Goal: Transaction & Acquisition: Purchase product/service

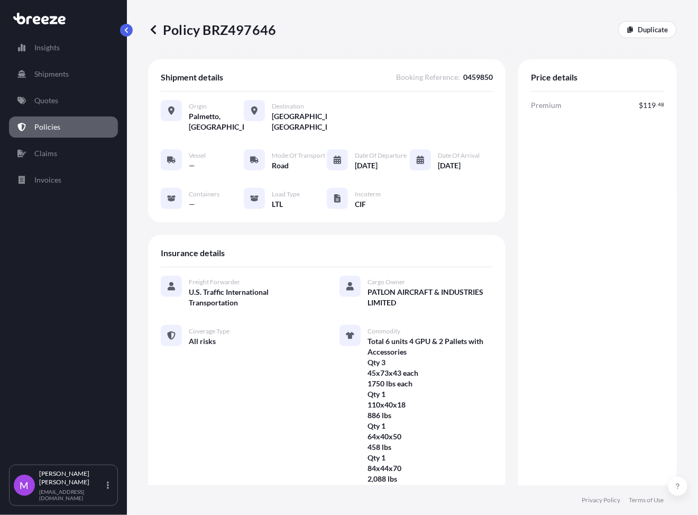
click at [64, 126] on link "Policies" at bounding box center [63, 126] width 109 height 21
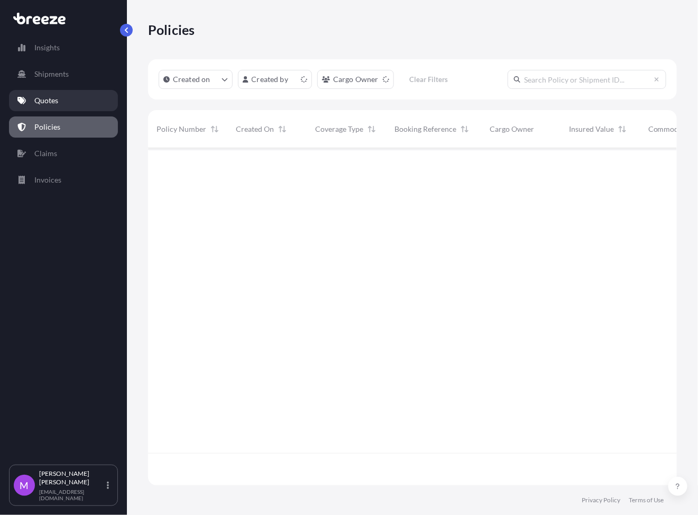
click at [69, 97] on link "Quotes" at bounding box center [63, 100] width 109 height 21
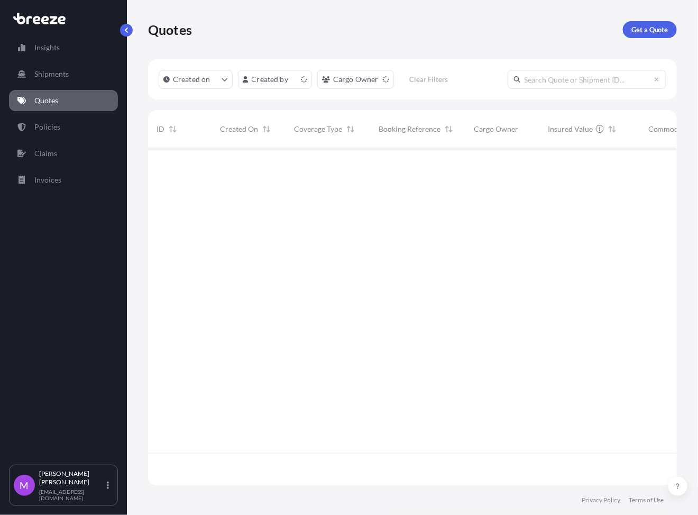
scroll to position [333, 518]
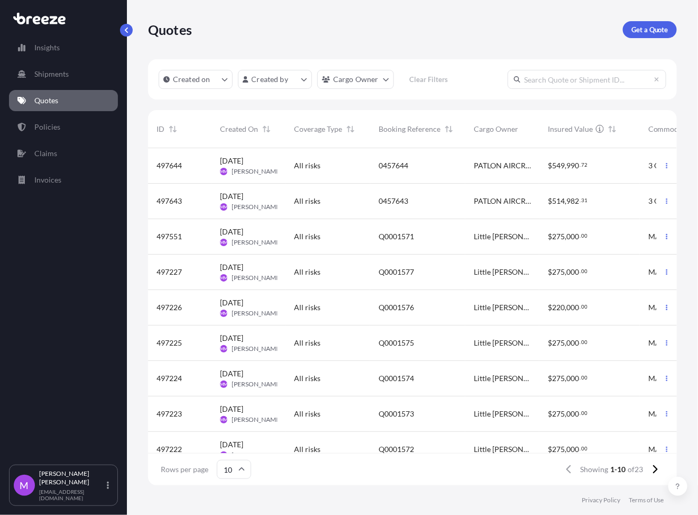
click at [659, 172] on button "button" at bounding box center [667, 165] width 17 height 17
click at [621, 189] on p "Duplicate quote" at bounding box center [614, 186] width 53 height 11
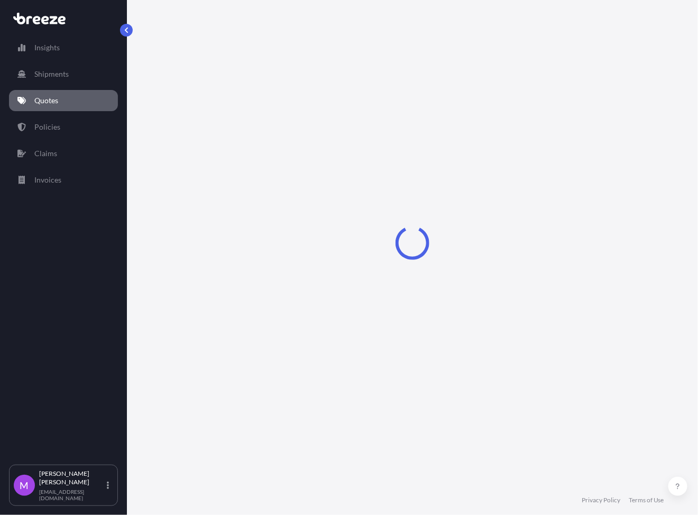
select select "Road"
select select "1"
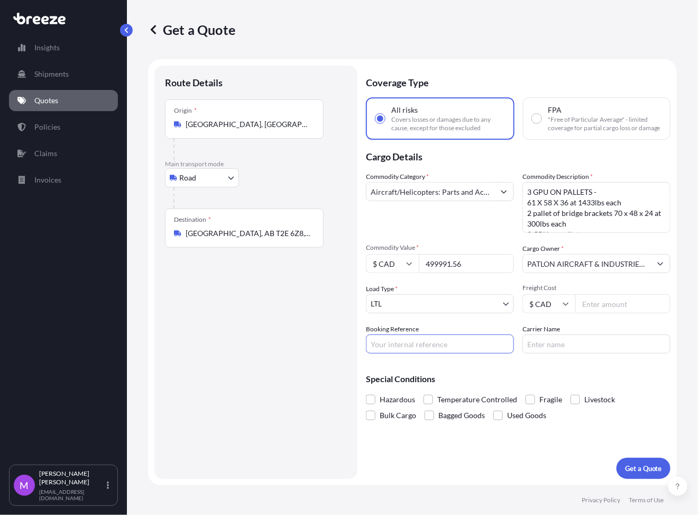
click at [419, 335] on input "Booking Reference" at bounding box center [440, 343] width 148 height 19
paste input "0456802"
type input "0456802"
click at [267, 392] on div "Route Details Place of loading Road Road Rail Origin * [GEOGRAPHIC_DATA], [GEOG…" at bounding box center [256, 272] width 182 height 392
click at [424, 295] on body "Insights Shipments Quotes Policies Claims Invoices M [PERSON_NAME] [EMAIL_ADDRE…" at bounding box center [349, 257] width 698 height 515
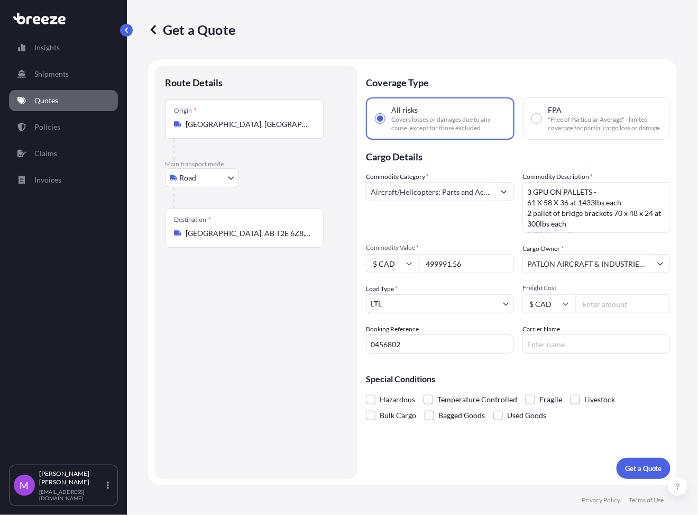
drag, startPoint x: 485, startPoint y: 265, endPoint x: 407, endPoint y: 260, distance: 78.4
click at [395, 261] on div "$ CAD 499991.56" at bounding box center [440, 263] width 148 height 19
paste input "167000"
type input "167000"
click at [278, 325] on div "Route Details Place of loading Road Road Rail Origin * [GEOGRAPHIC_DATA], [GEOG…" at bounding box center [256, 272] width 182 height 392
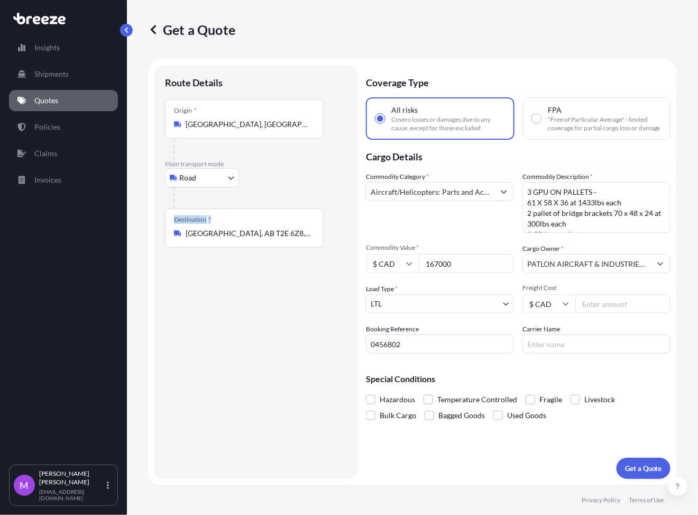
drag, startPoint x: 291, startPoint y: 226, endPoint x: 163, endPoint y: 222, distance: 128.1
click at [163, 222] on div "Route Details Place of loading Road Road Rail Origin * [GEOGRAPHIC_DATA], [GEOG…" at bounding box center [255, 272] width 203 height 413
drag, startPoint x: 288, startPoint y: 248, endPoint x: 284, endPoint y: 238, distance: 10.7
click at [287, 247] on div "Route Details Place of loading Road Road Rail Origin * [GEOGRAPHIC_DATA], [GEOG…" at bounding box center [256, 272] width 182 height 392
click at [282, 232] on input "[GEOGRAPHIC_DATA], AB T2E 6Z8, [GEOGRAPHIC_DATA]" at bounding box center [248, 233] width 125 height 11
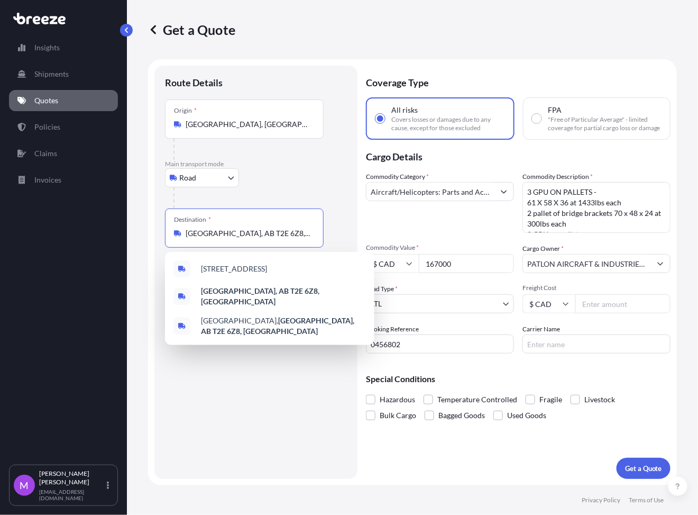
drag, startPoint x: 299, startPoint y: 237, endPoint x: 181, endPoint y: 227, distance: 118.4
click at [181, 227] on div "Destination * [GEOGRAPHIC_DATA], AB T2E 6Z8, [GEOGRAPHIC_DATA]" at bounding box center [244, 227] width 159 height 39
paste input "THUNDER BAY ON P7E 6H6"
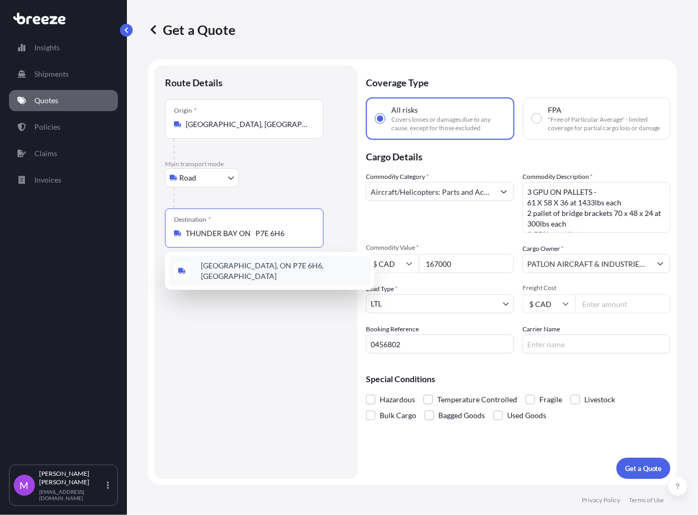
click at [276, 273] on span "[GEOGRAPHIC_DATA], ON P7E 6H6, [GEOGRAPHIC_DATA]" at bounding box center [283, 270] width 165 height 21
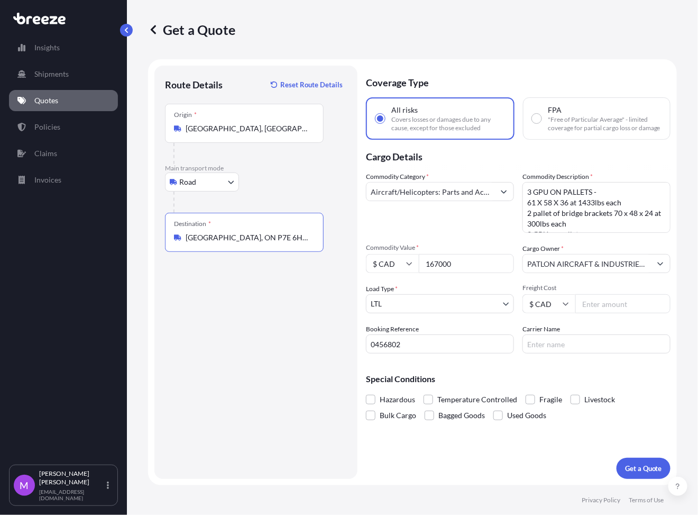
type input "[GEOGRAPHIC_DATA], ON P7E 6H6, [GEOGRAPHIC_DATA]"
drag, startPoint x: 263, startPoint y: 409, endPoint x: 311, endPoint y: 409, distance: 47.6
click at [264, 409] on div "Route Details Reset Route Details Place of loading Road Road Rail Origin * [GEO…" at bounding box center [256, 272] width 182 height 392
click at [607, 208] on textarea "3 GPU ON PALLETS - 61 X 58 X 36 at 1433lbs each 2 pallet of bridge brackets 70 …" at bounding box center [597, 207] width 148 height 51
paste textarea "UNITS 1 GPU/TRAILER on pallet 1800lbs at 88 x 48 × 58 - no stacking on top 1 GP…"
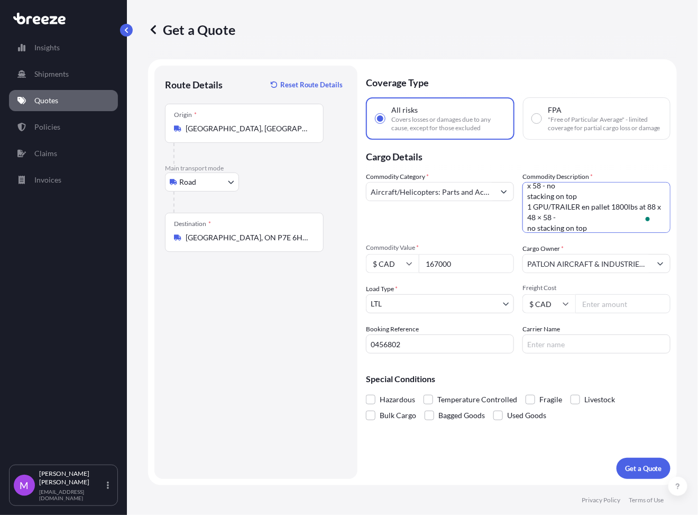
scroll to position [59, 0]
type textarea "3 UNITS 1 GPU/TRAILER on pallet 1800lbs at 88 x 48 × 58 - no stacking on top 1 …"
click at [642, 472] on p "Get a Quote" at bounding box center [643, 468] width 37 height 11
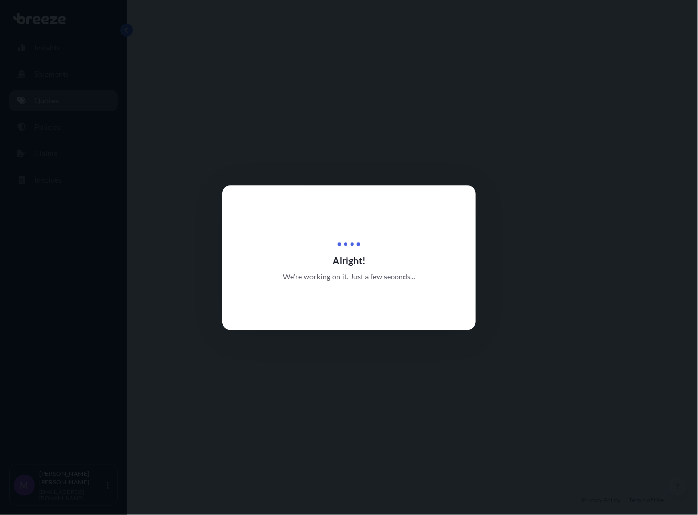
select select "Road"
select select "1"
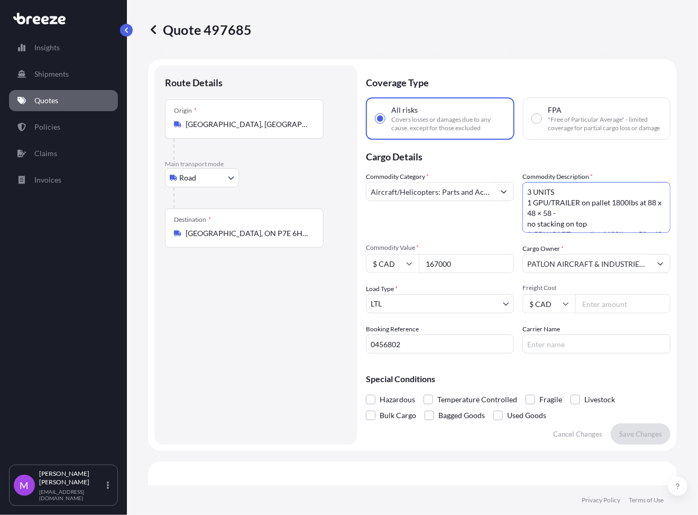
click at [591, 218] on textarea "3 UNITS 1 GPU/TRAILER on pallet 1800lbs at 88 x 48 × 58 - no stacking on top 1 …" at bounding box center [597, 207] width 148 height 51
click at [571, 40] on div "Quote 497685" at bounding box center [412, 29] width 529 height 59
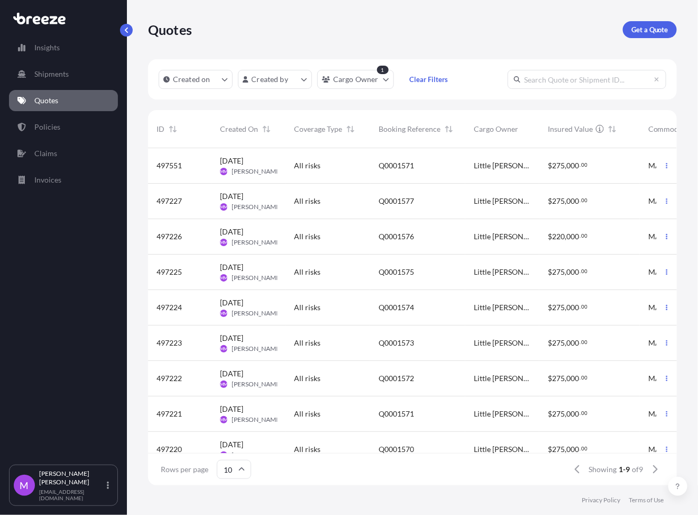
scroll to position [333, 518]
click at [69, 103] on link "Quotes" at bounding box center [63, 100] width 109 height 21
click at [66, 101] on link "Quotes" at bounding box center [63, 100] width 109 height 21
click at [128, 37] on div "Quotes Get a Quote Created on Created by Cargo Owner 1 Clear Filters ID Created…" at bounding box center [412, 242] width 571 height 485
click at [64, 74] on p "Shipments" at bounding box center [51, 74] width 34 height 11
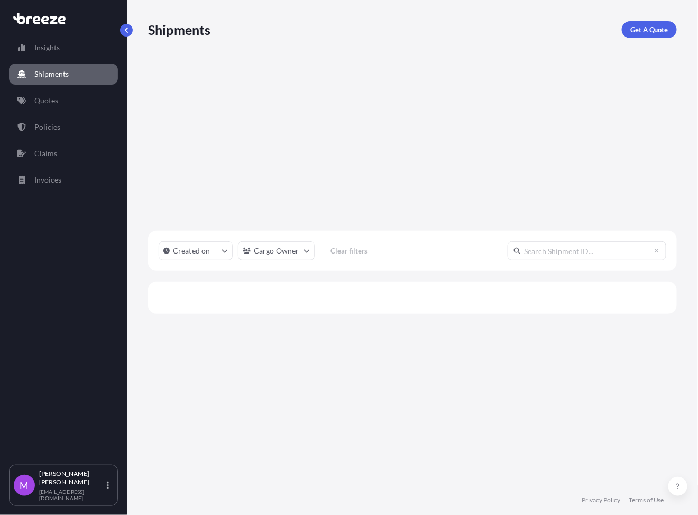
click at [57, 98] on p "Quotes" at bounding box center [46, 100] width 24 height 11
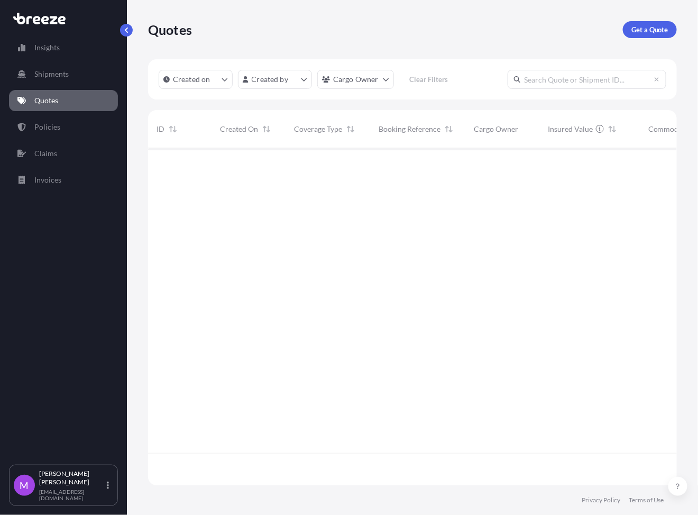
scroll to position [333, 518]
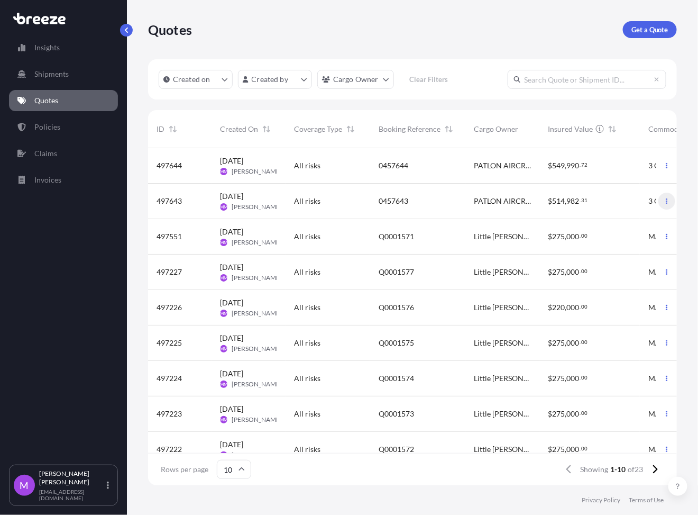
click at [664, 198] on icon "button" at bounding box center [667, 201] width 6 height 6
click at [627, 222] on p "Duplicate quote" at bounding box center [614, 222] width 53 height 11
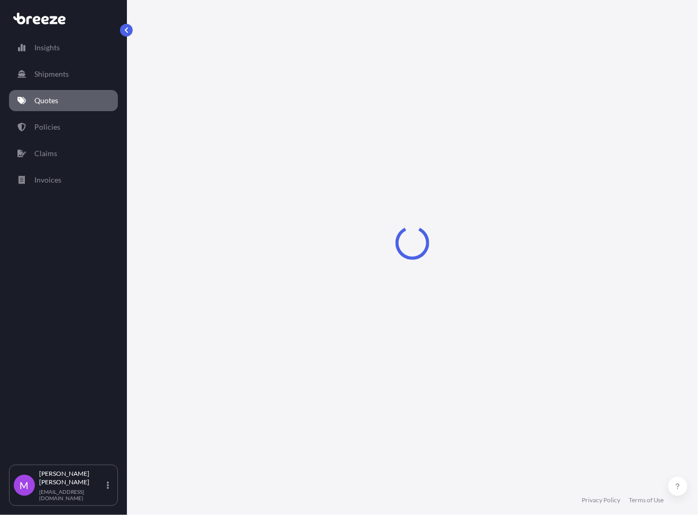
select select "Road"
select select "1"
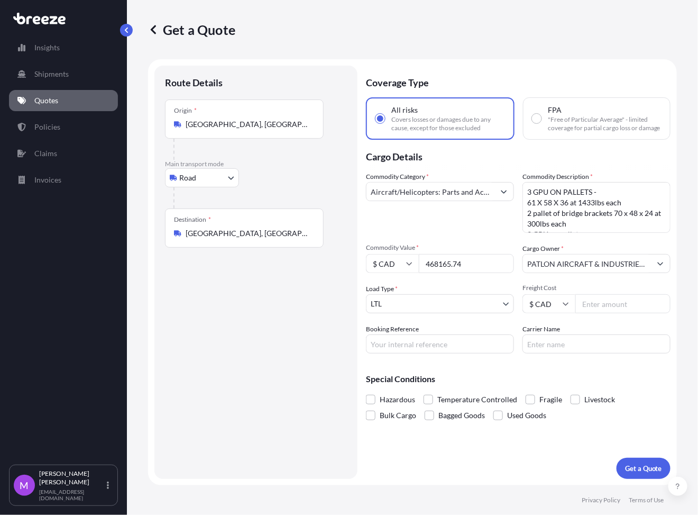
click at [402, 346] on input "Booking Reference" at bounding box center [440, 343] width 148 height 19
paste input "0456802"
type input "0456801"
click at [265, 231] on input "[GEOGRAPHIC_DATA], [GEOGRAPHIC_DATA], [GEOGRAPHIC_DATA]" at bounding box center [248, 233] width 125 height 11
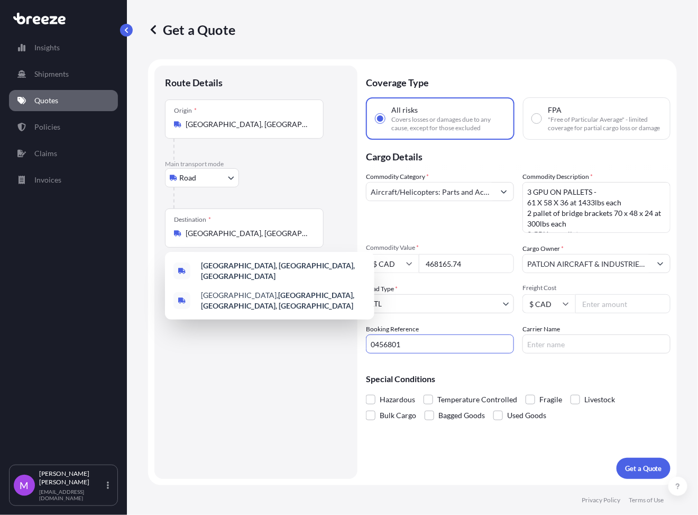
click at [410, 345] on input "0456801" at bounding box center [440, 343] width 148 height 19
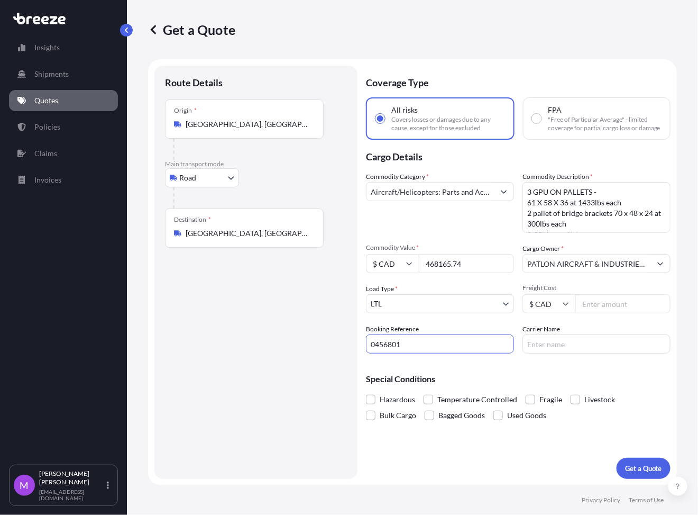
drag, startPoint x: 415, startPoint y: 345, endPoint x: 339, endPoint y: 342, distance: 75.7
click at [339, 342] on form "Route Details Place of loading Road Road Rail Origin * Palmetto, FL 34221, USA …" at bounding box center [412, 272] width 529 height 426
drag, startPoint x: 327, startPoint y: 403, endPoint x: 318, endPoint y: 404, distance: 9.1
click at [327, 403] on div "Route Details Place of loading Road Road Rail Origin * Palmetto, FL 34221, USA …" at bounding box center [256, 272] width 182 height 392
click at [464, 259] on input "468165.74" at bounding box center [466, 263] width 95 height 19
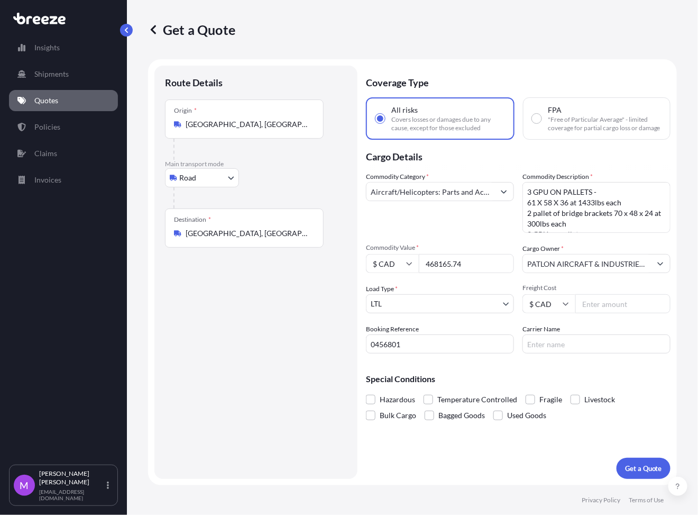
drag, startPoint x: 477, startPoint y: 262, endPoint x: 414, endPoint y: 261, distance: 63.0
click at [414, 261] on div "$ CAD 468165.74" at bounding box center [440, 263] width 148 height 19
paste input "167000"
type input "167000"
click at [595, 211] on textarea "3 GPU ON PALLETS - 61 X 58 X 36 at 1433lbs each 2 pallet of bridge brackets 70 …" at bounding box center [597, 207] width 148 height 51
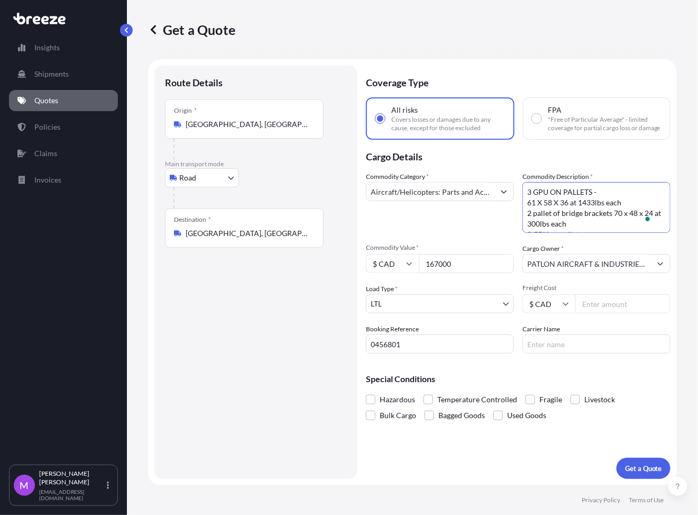
paste textarea "UNITS 1 GPU/TRAILER on pallet 1800lbs at 88 x 48 × 58 - no stacking on top 1 GP…"
type textarea "3 UNITS 1 GPU/TRAILER on pallet 1800lbs at 88 x 48 × 58 - no stacking on top 1 …"
click at [246, 382] on div "Route Details Place of loading Road Road Rail Origin * Palmetto, FL 34221, USA …" at bounding box center [256, 272] width 182 height 392
click at [626, 461] on button "Get a Quote" at bounding box center [644, 468] width 54 height 21
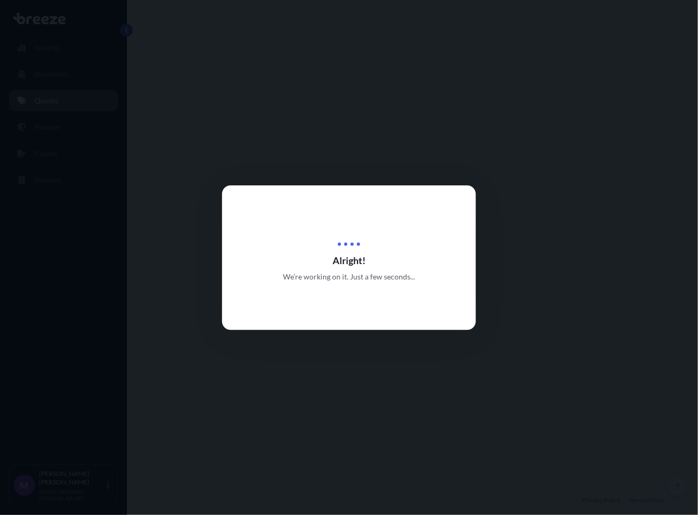
select select "Road"
select select "1"
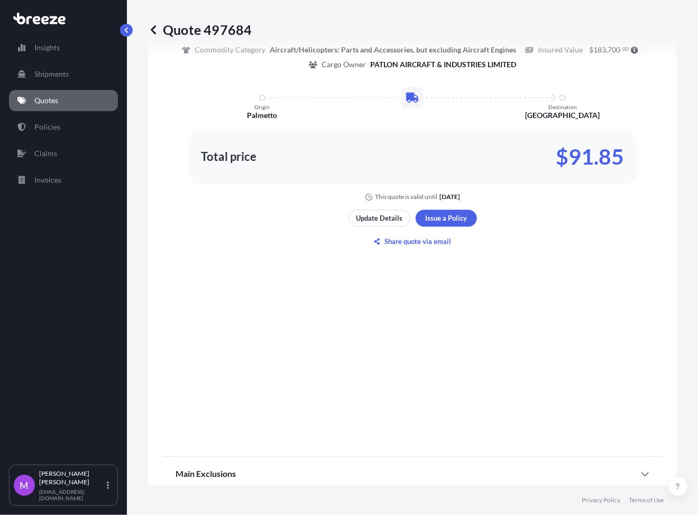
scroll to position [705, 0]
